Goal: Transaction & Acquisition: Register for event/course

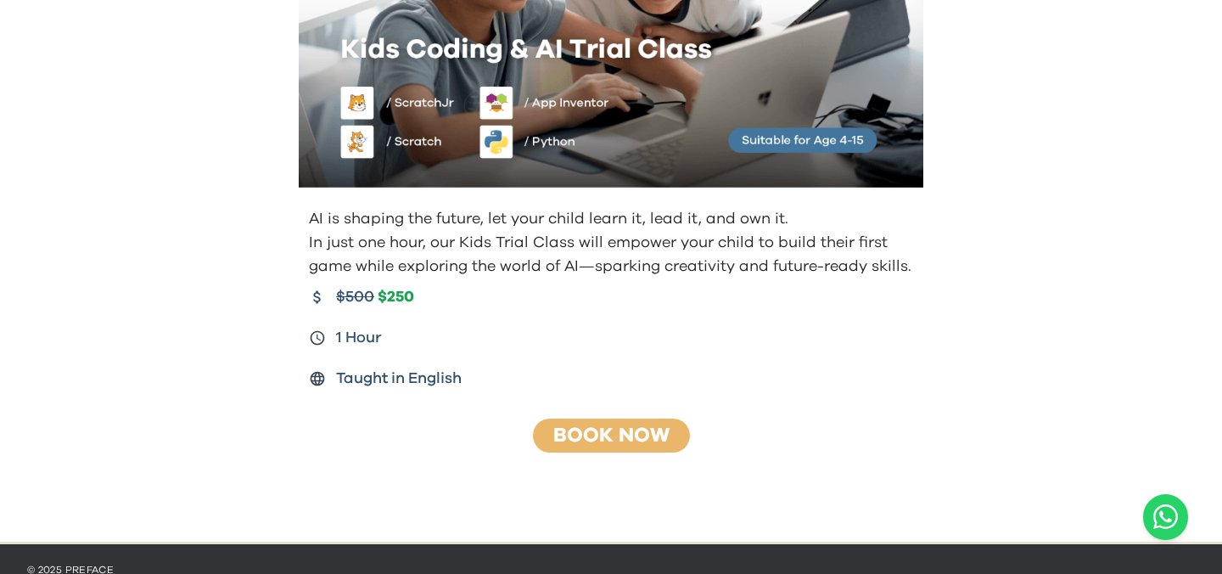
scroll to position [273, 0]
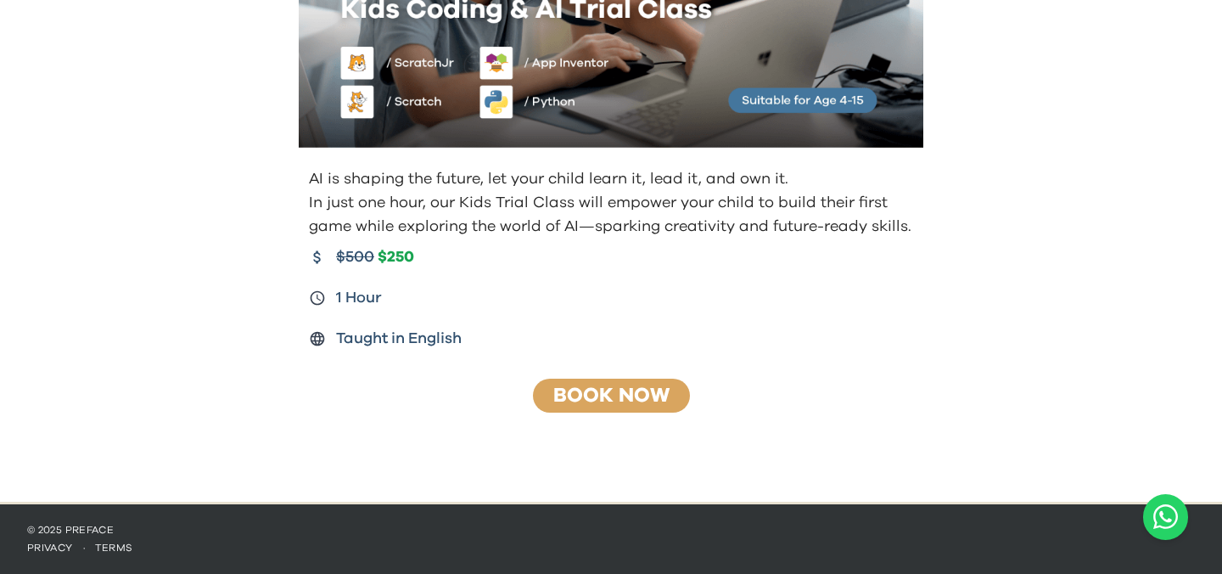
click at [636, 383] on div "Book Now" at bounding box center [611, 395] width 157 height 34
click at [645, 395] on link "Book Now" at bounding box center [611, 395] width 116 height 20
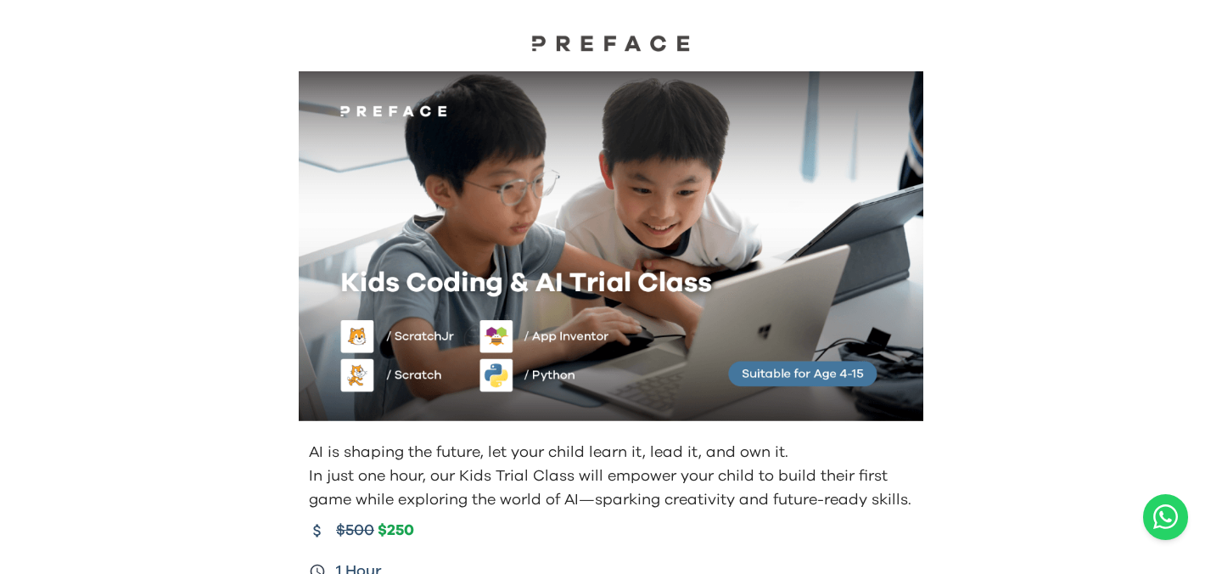
click at [820, 378] on img at bounding box center [611, 246] width 624 height 350
click at [561, 40] on img at bounding box center [611, 43] width 170 height 18
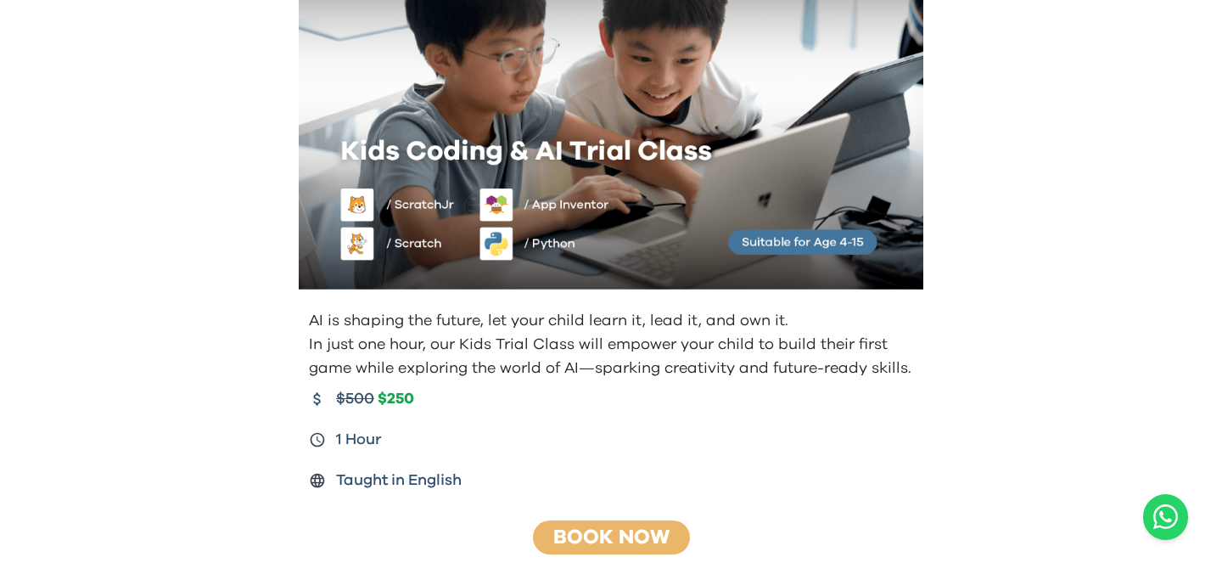
scroll to position [169, 0]
